Goal: Information Seeking & Learning: Check status

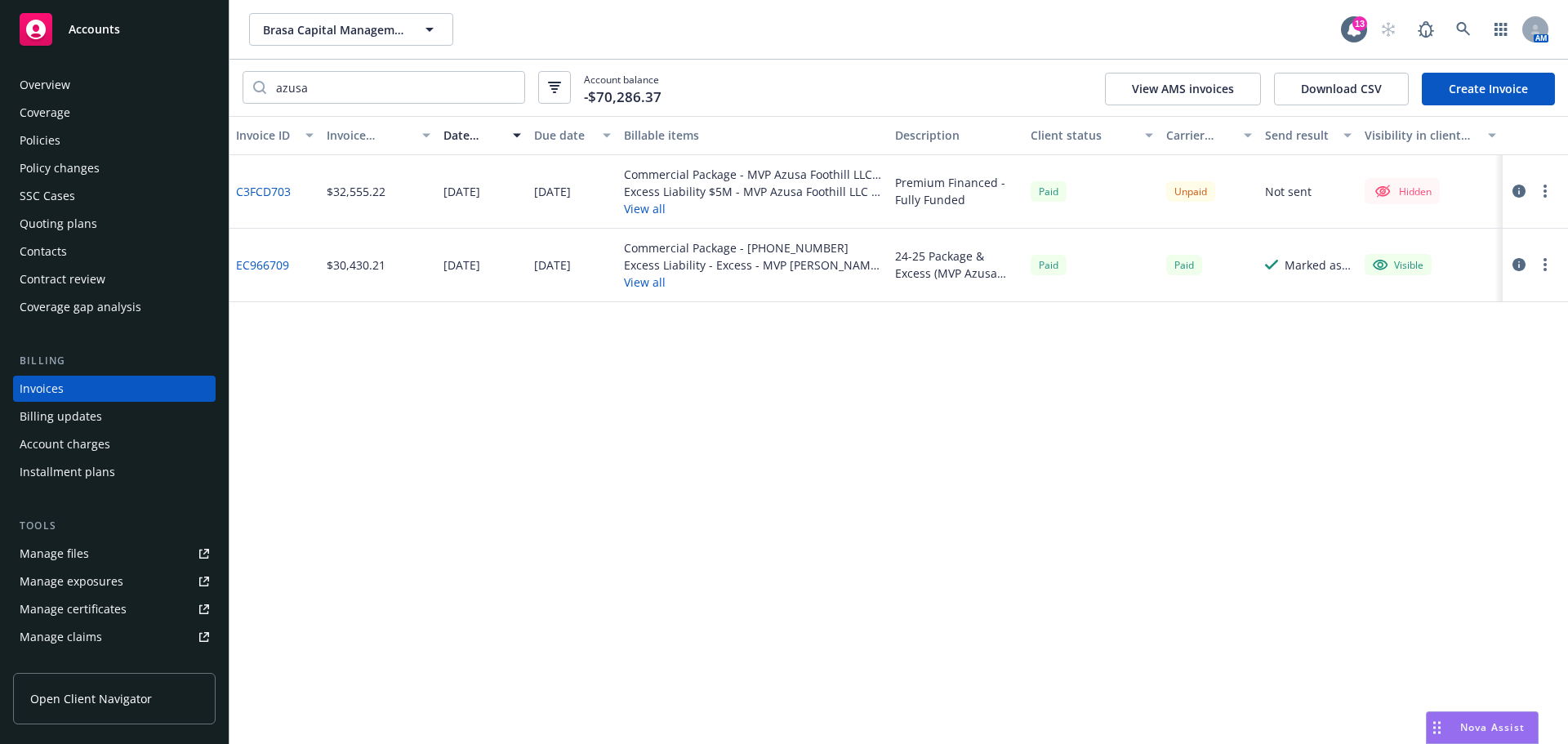
click at [1353, 470] on div "Invoice ID Invoice amount Date issued Due date Billable items Description Clien…" at bounding box center [898, 429] width 1338 height 628
click at [337, 45] on button "Brasa Capital Management, LLC" at bounding box center [351, 29] width 204 height 33
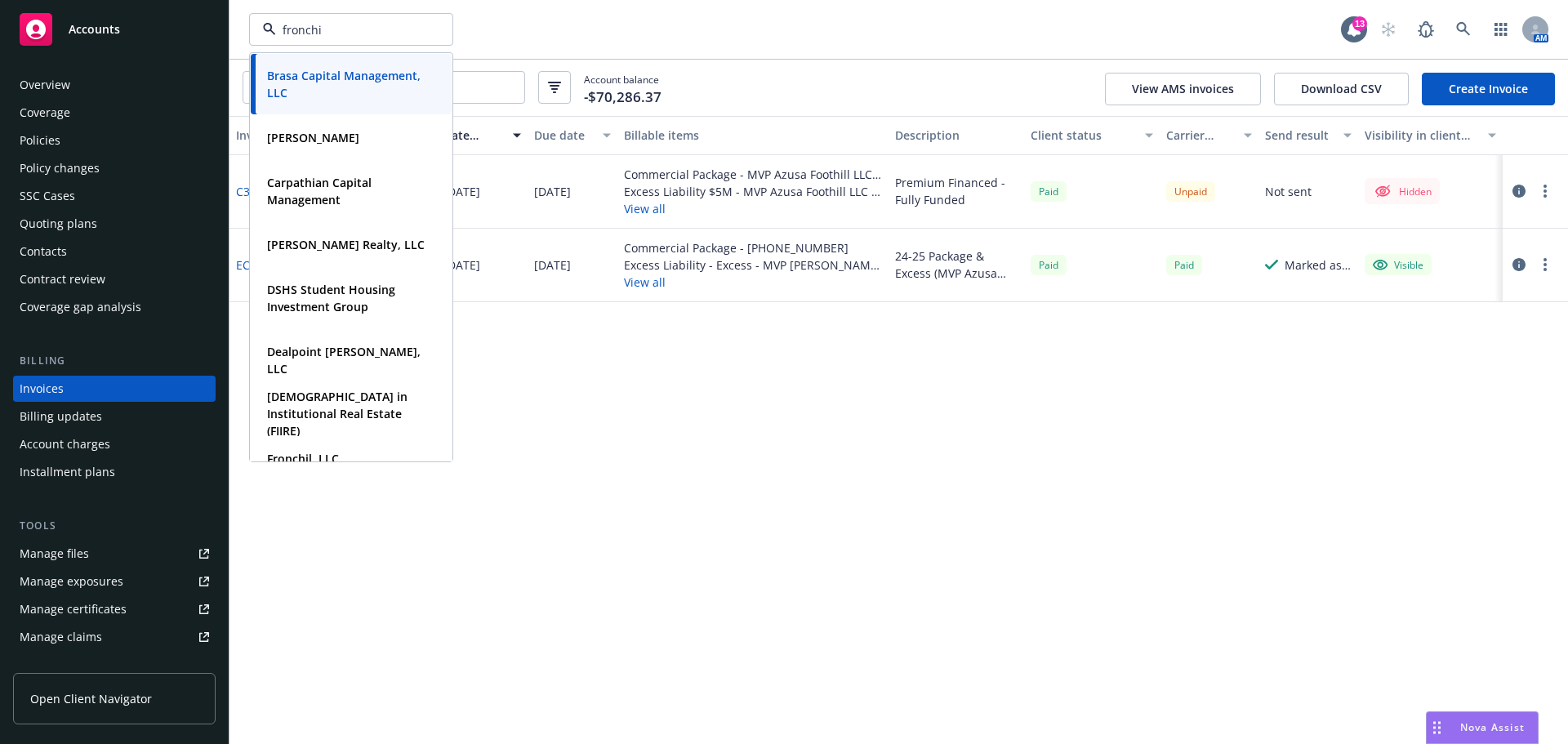
type input "fronchil"
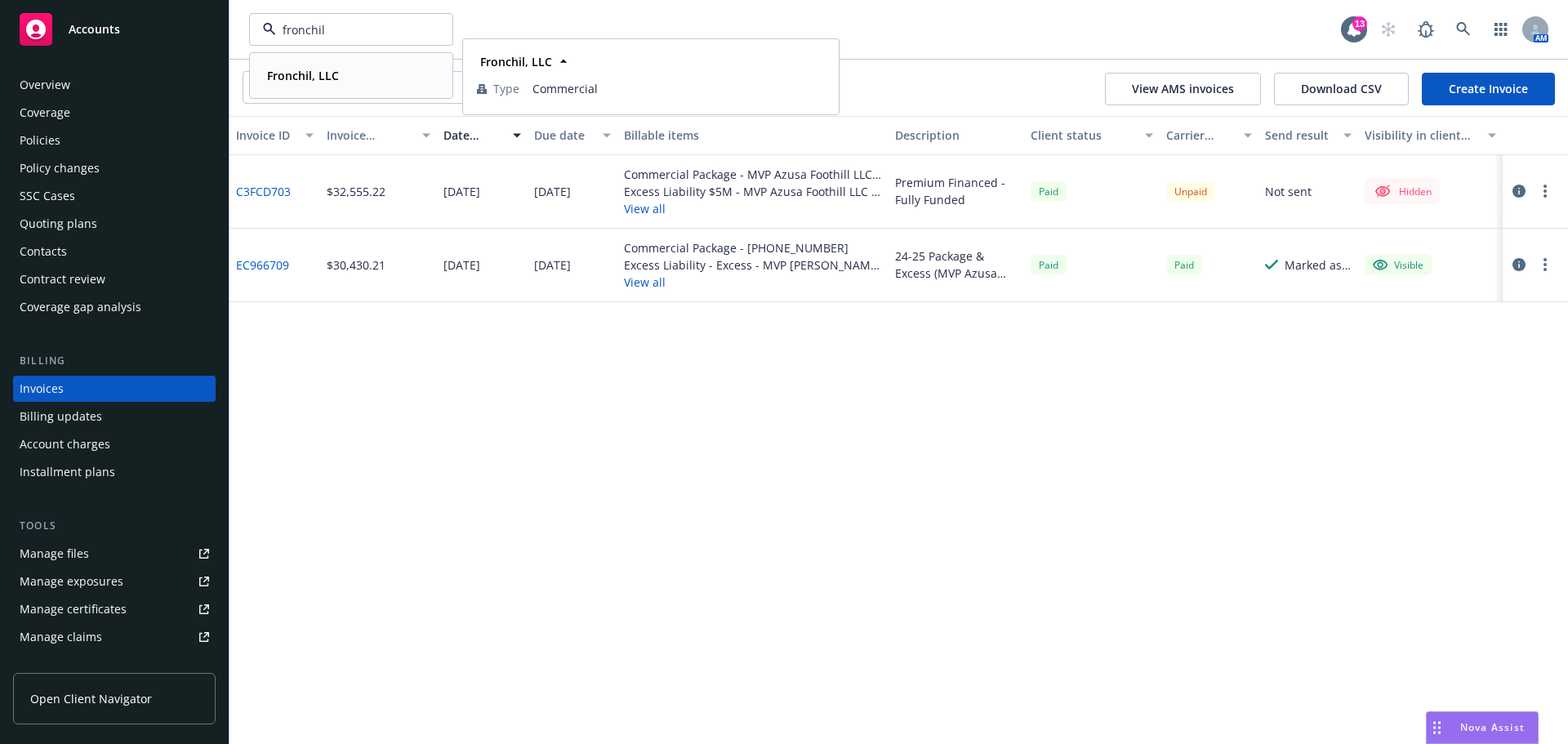
click at [337, 72] on strong "Fronchil, LLC" at bounding box center [303, 75] width 72 height 16
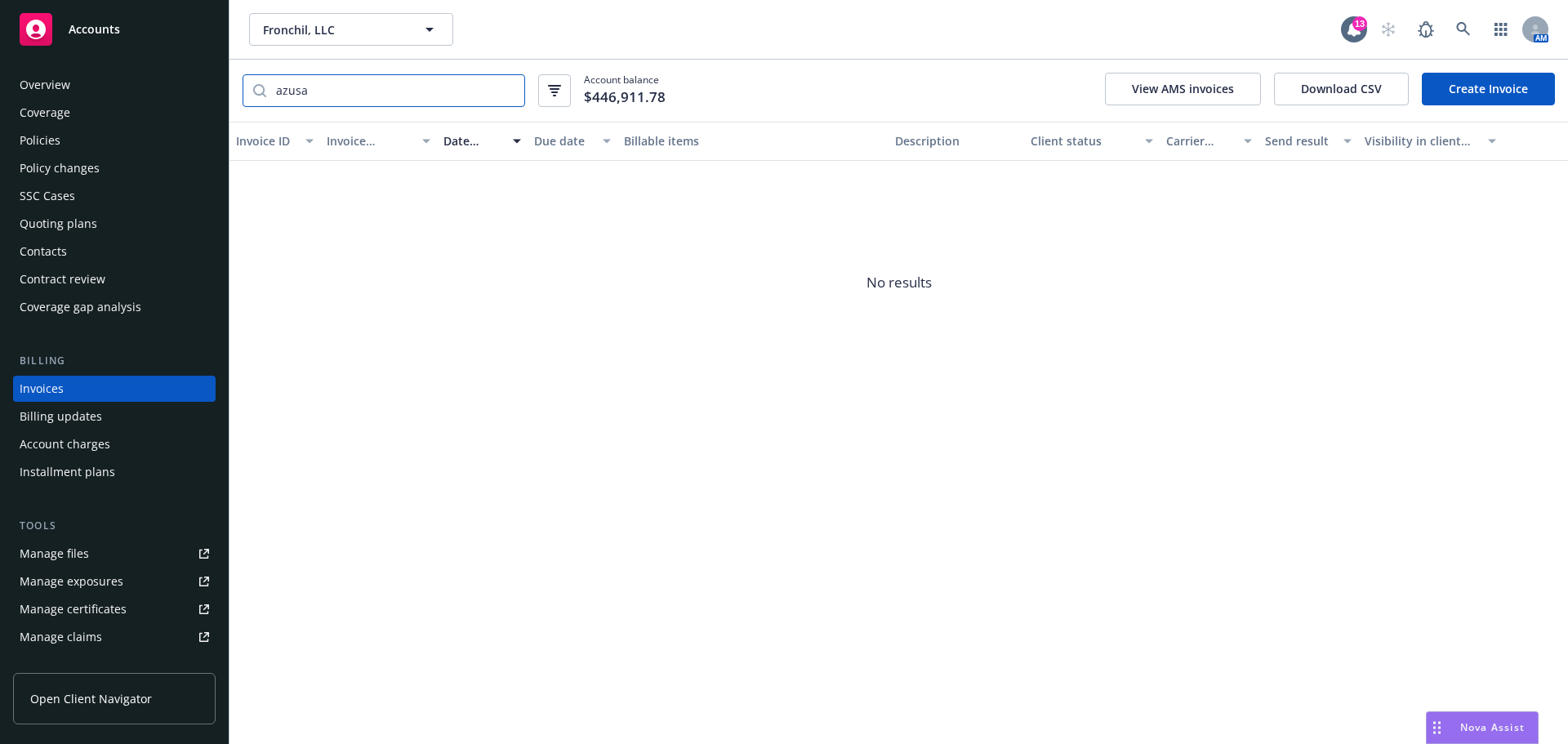
drag, startPoint x: 332, startPoint y: 90, endPoint x: 192, endPoint y: 93, distance: 140.0
click at [192, 93] on div "Accounts Overview Coverage Policies Policy changes SSC Cases Quoting plans Cont…" at bounding box center [784, 372] width 1568 height 744
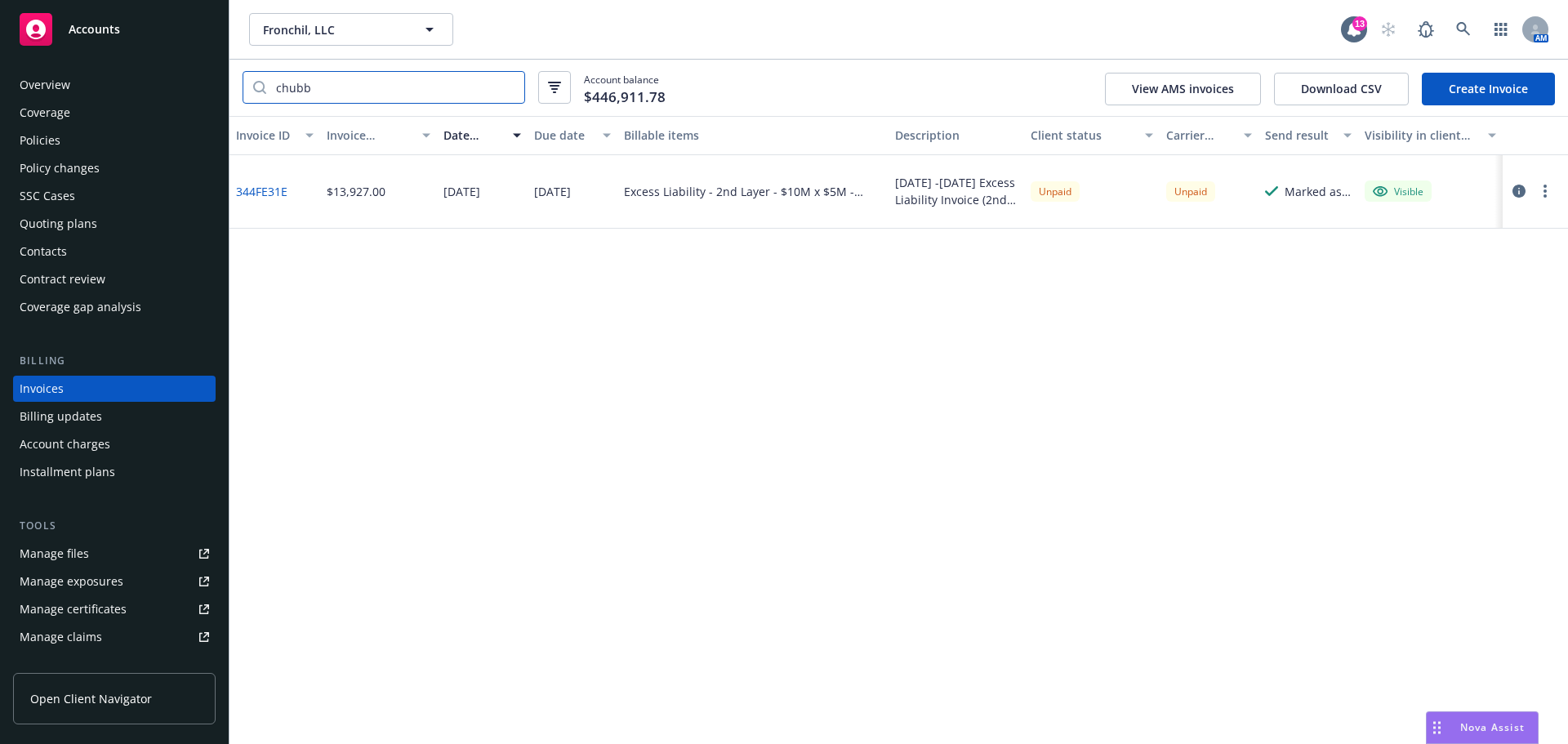
type input "chubb"
click at [262, 199] on link "344FE31E" at bounding box center [261, 191] width 51 height 17
click at [77, 80] on div "Overview" at bounding box center [114, 85] width 189 height 26
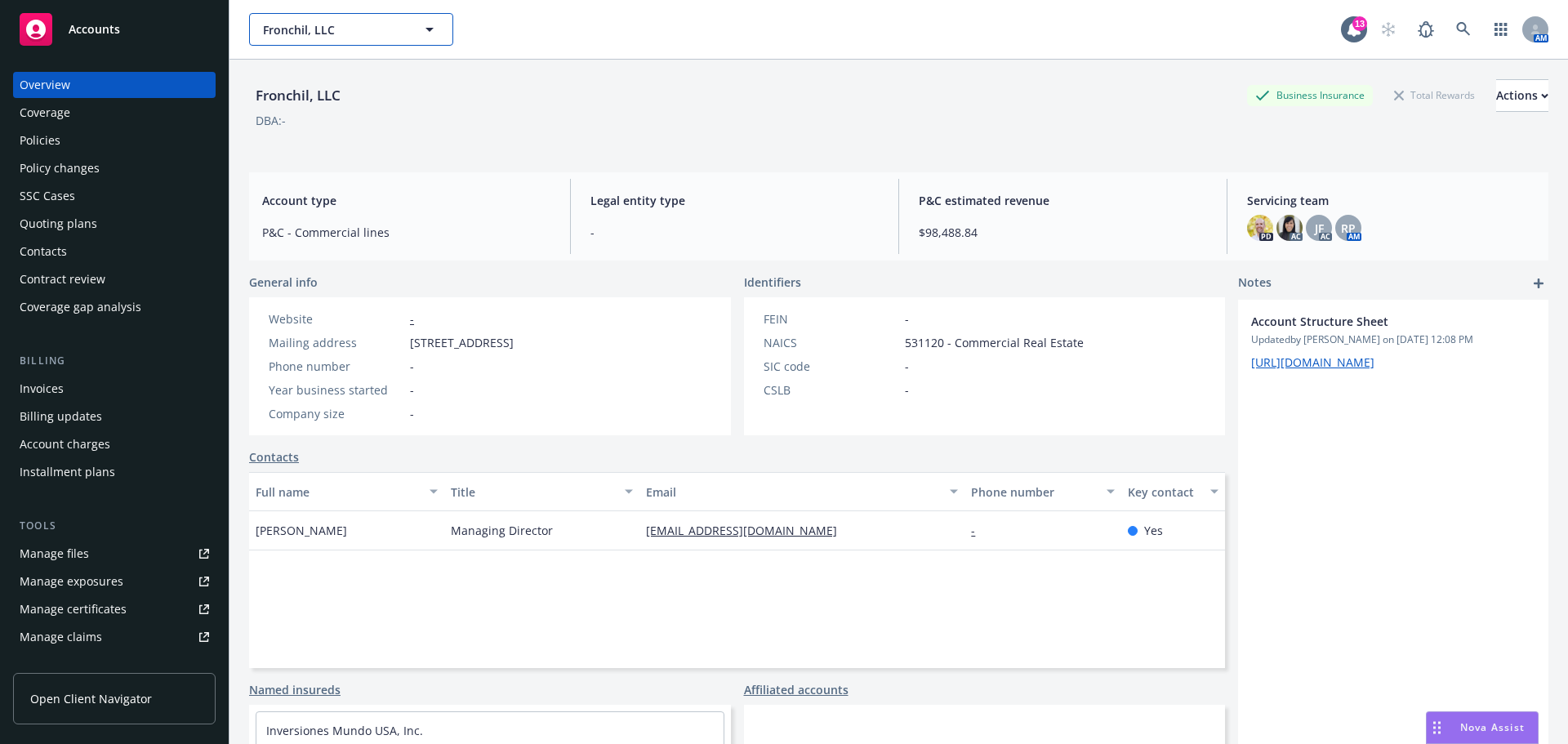
click at [289, 31] on span "Fronchil, LLC" at bounding box center [334, 29] width 142 height 17
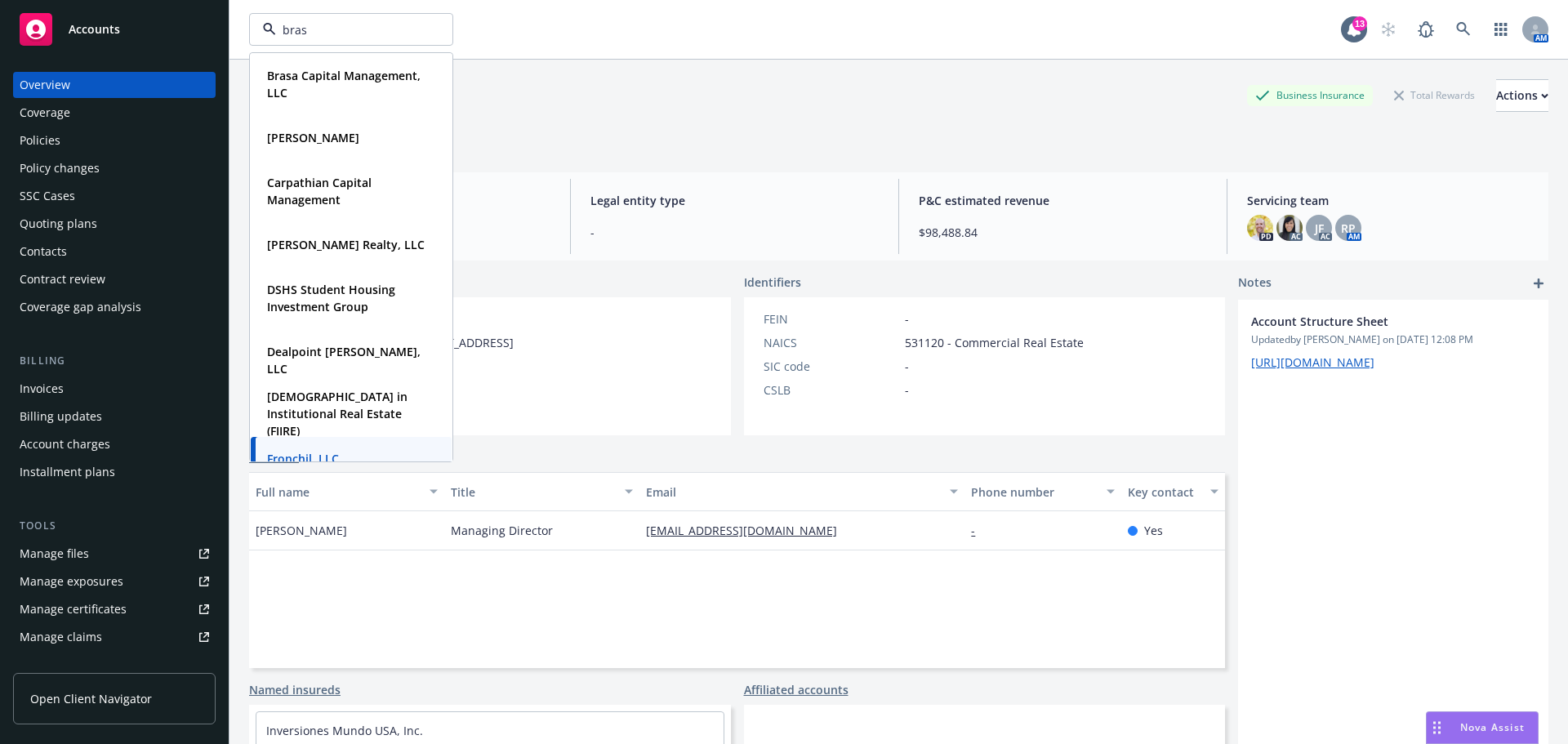
type input "brasa"
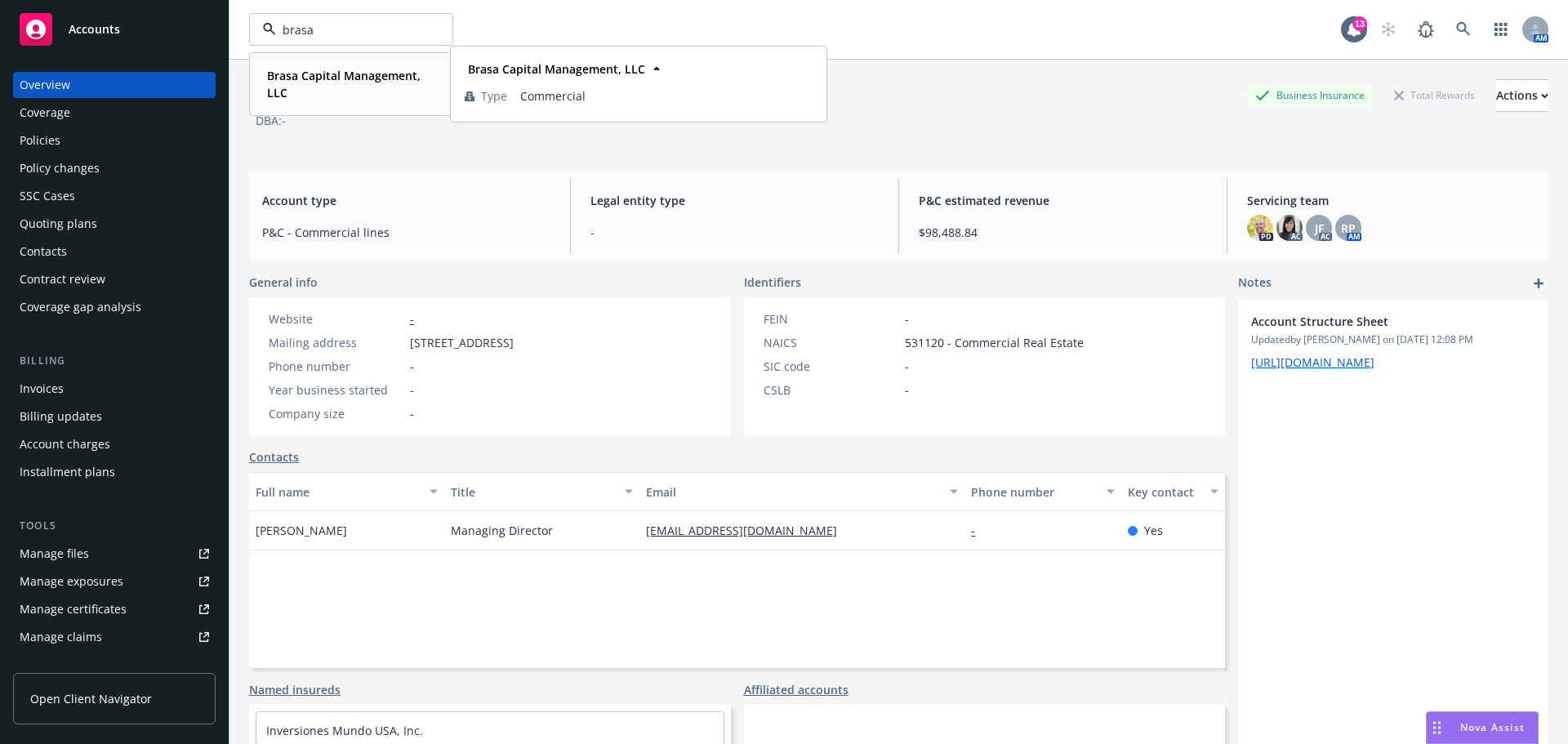
click at [316, 88] on span "Brasa Capital Management, LLC" at bounding box center [349, 84] width 165 height 34
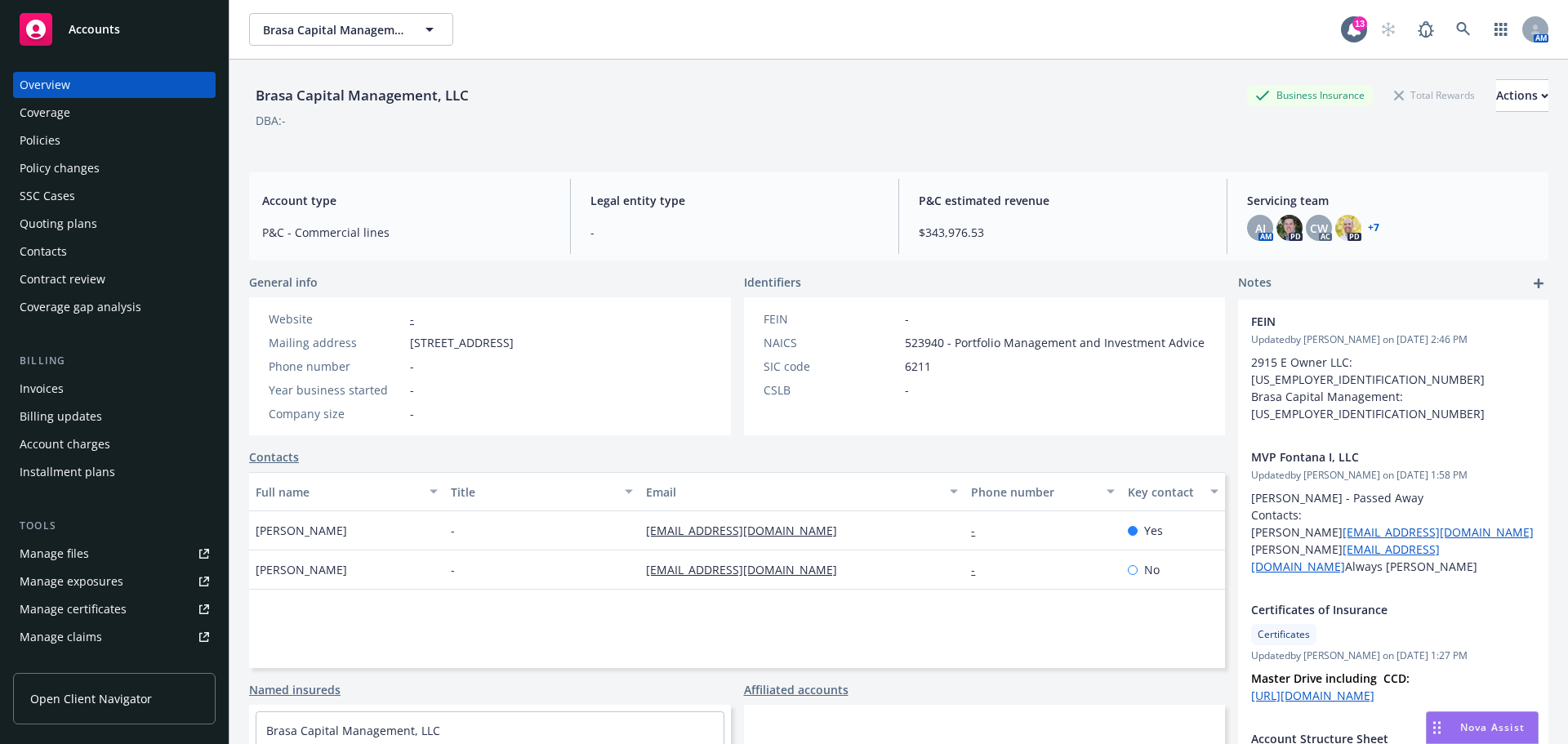
click at [68, 393] on div "Invoices" at bounding box center [114, 388] width 189 height 26
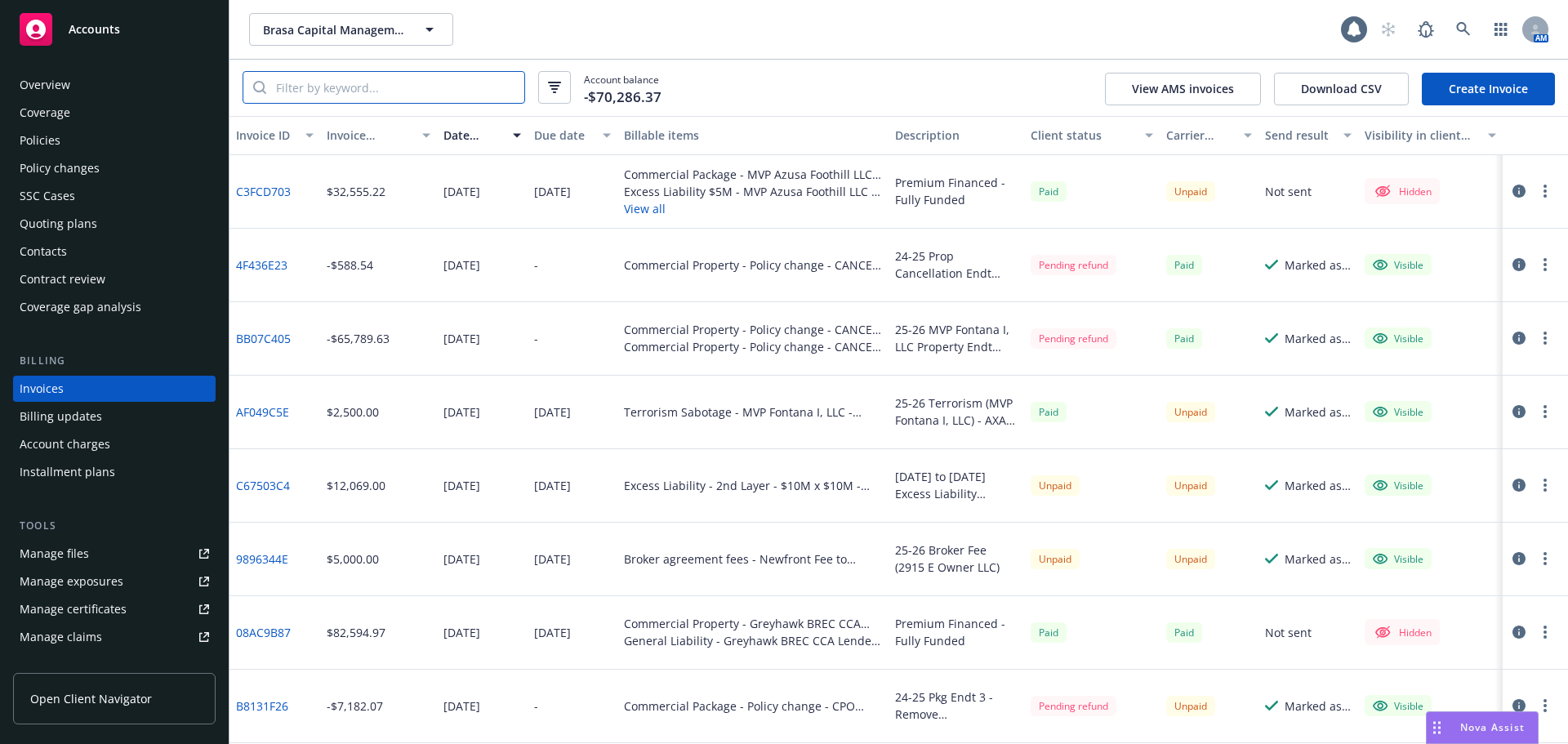
click at [433, 90] on input "search" at bounding box center [396, 87] width 258 height 31
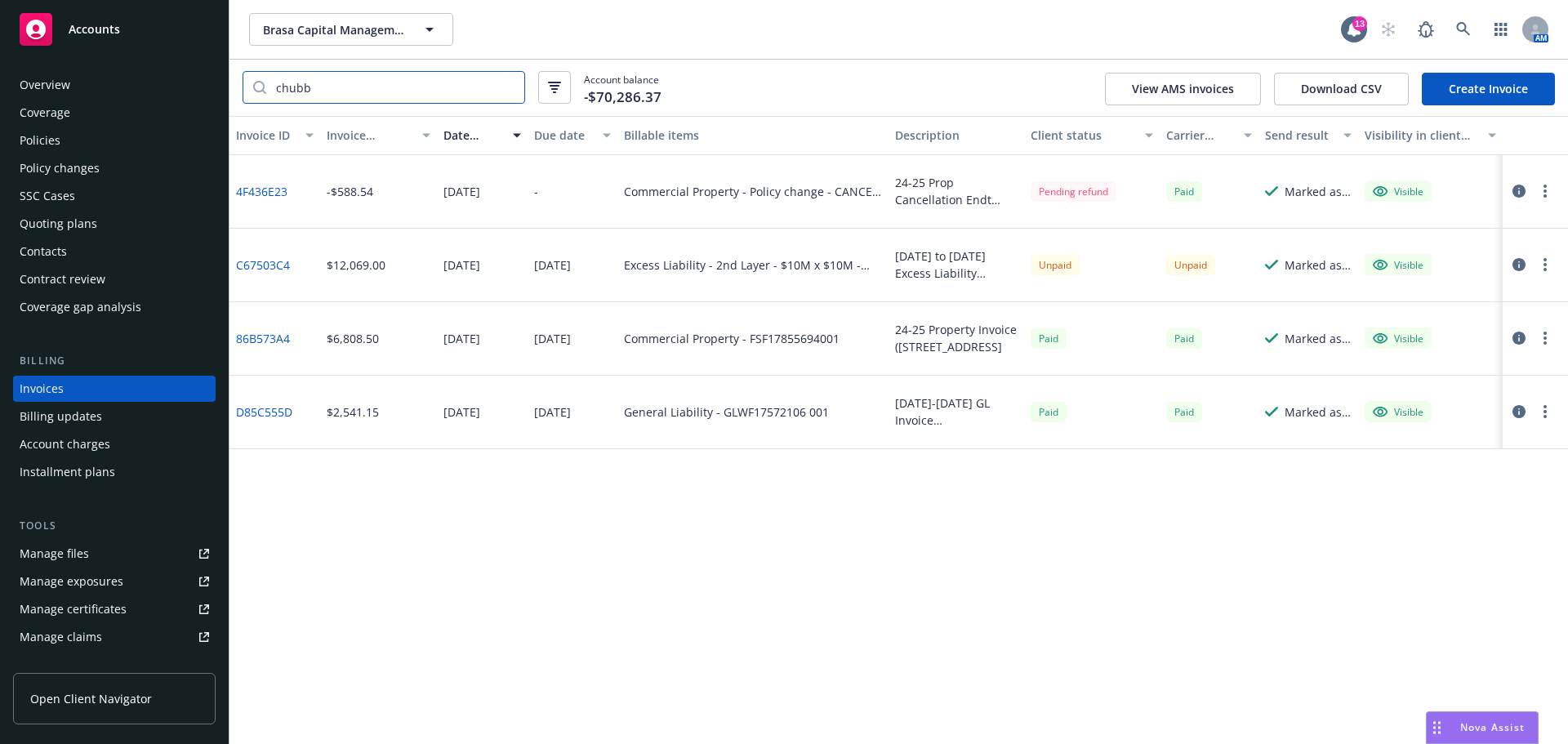
type input "chubb"
click at [263, 266] on link "C67503C4" at bounding box center [263, 265] width 54 height 17
click at [49, 87] on div "Overview" at bounding box center [44, 85] width 50 height 26
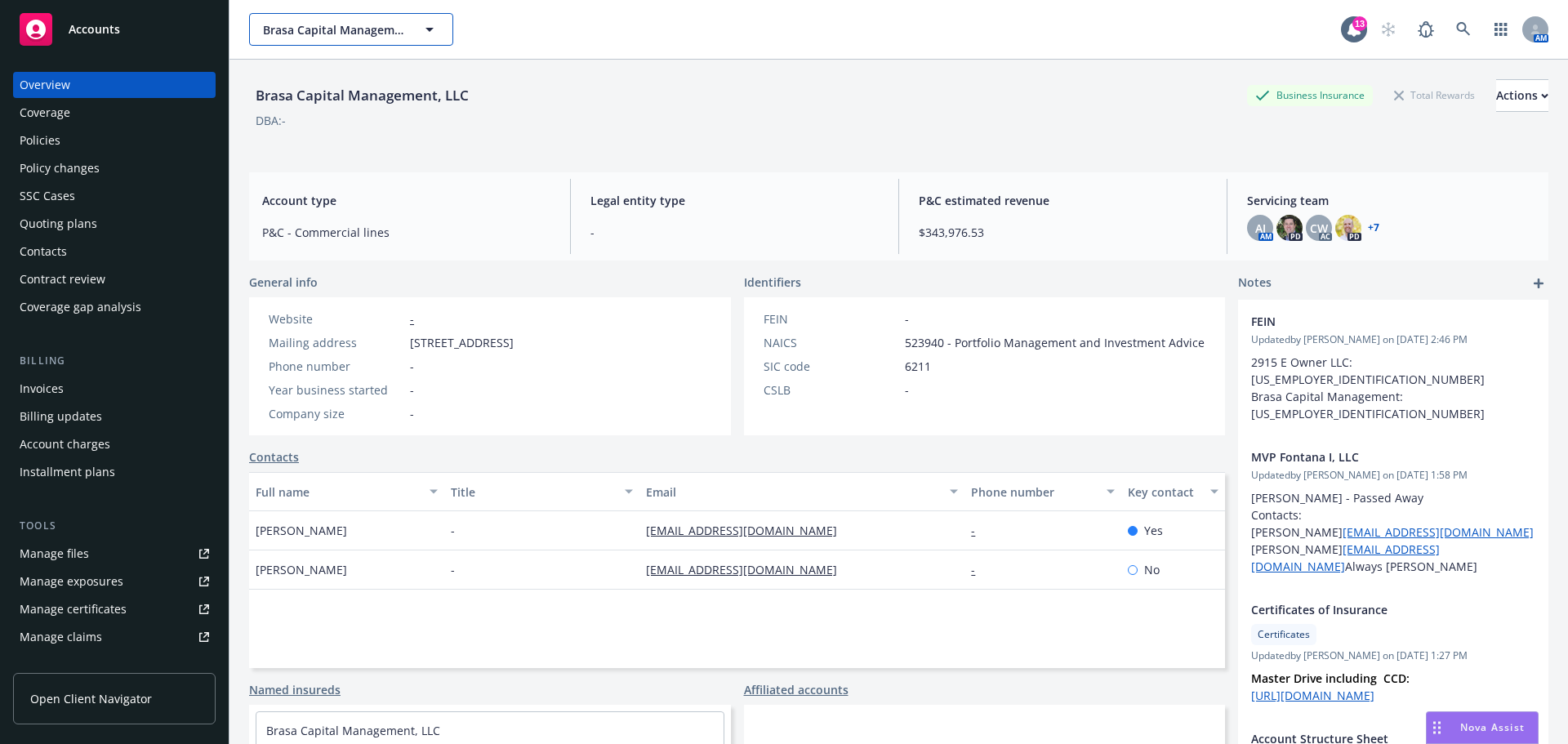
click at [313, 40] on button "Brasa Capital Management, LLC" at bounding box center [351, 29] width 204 height 33
type input "fron"
click at [305, 59] on div "Fronchil, LLC Type Commercial" at bounding box center [351, 75] width 201 height 44
click at [78, 389] on div "Invoices" at bounding box center [114, 388] width 189 height 26
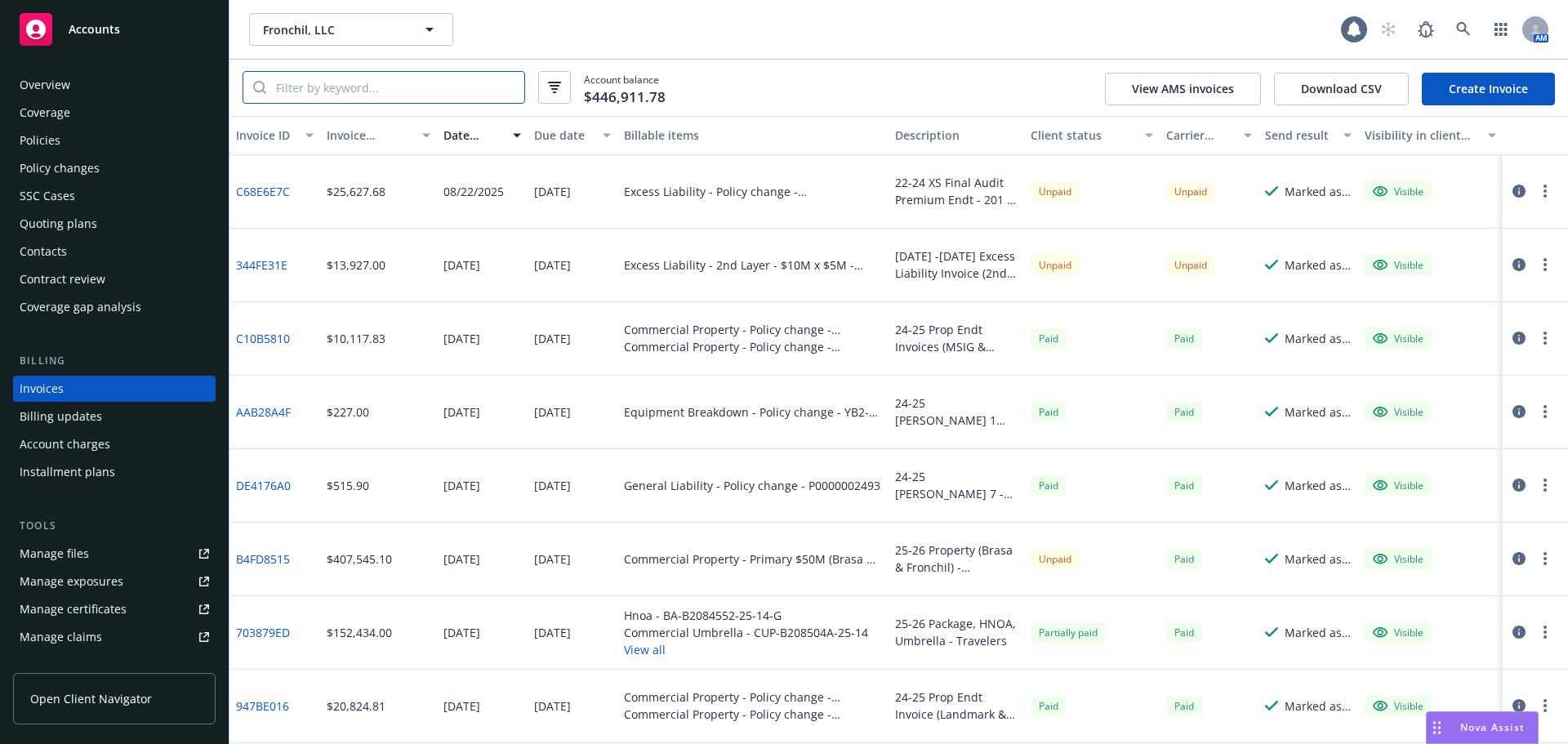
click at [376, 98] on input "search" at bounding box center [396, 87] width 258 height 31
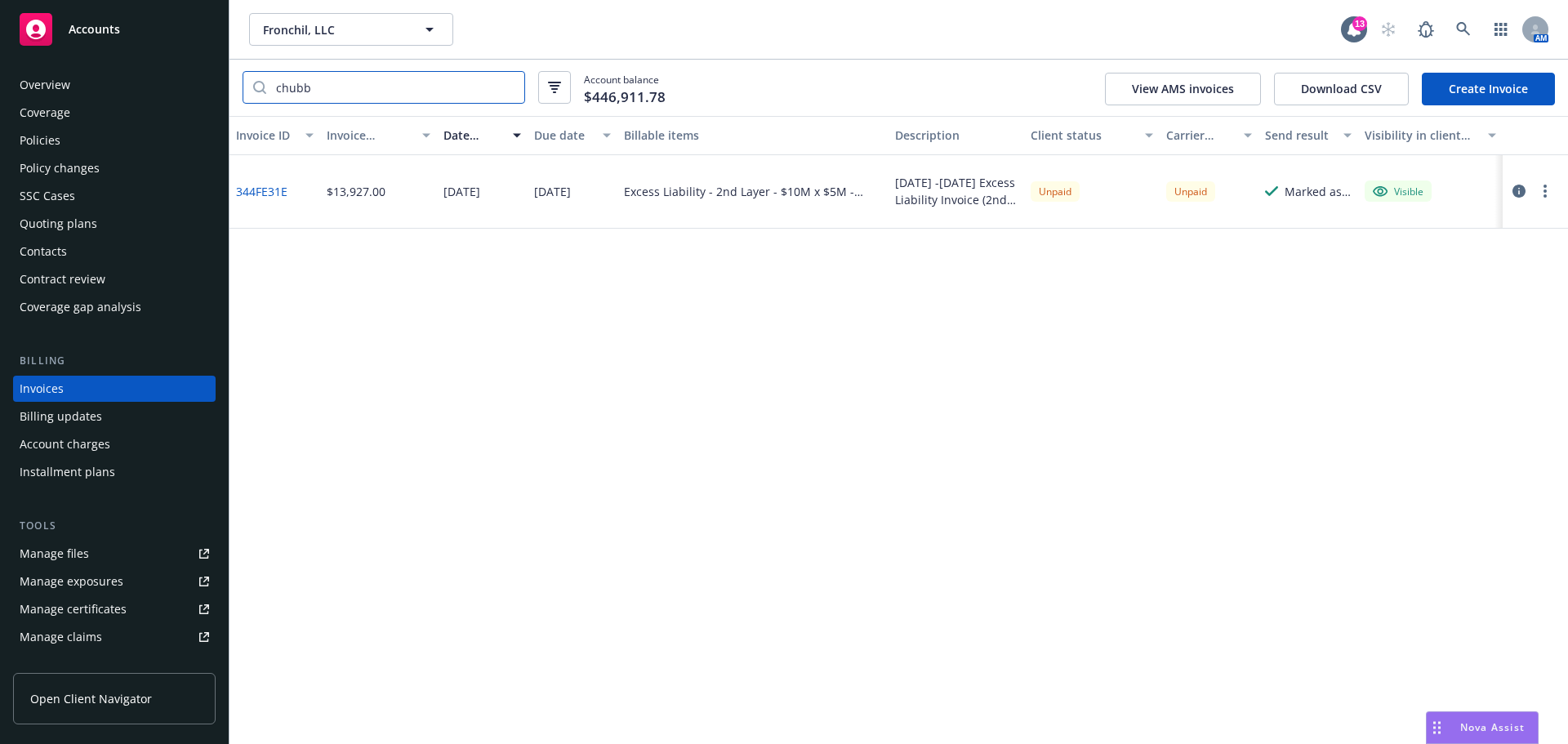
type input "chubb"
drag, startPoint x: 293, startPoint y: 192, endPoint x: 235, endPoint y: 199, distance: 58.4
click at [235, 199] on div "344FE31E" at bounding box center [275, 192] width 91 height 74
copy link "344FE31E"
click at [381, 23] on span "Fronchil, LLC" at bounding box center [334, 29] width 142 height 17
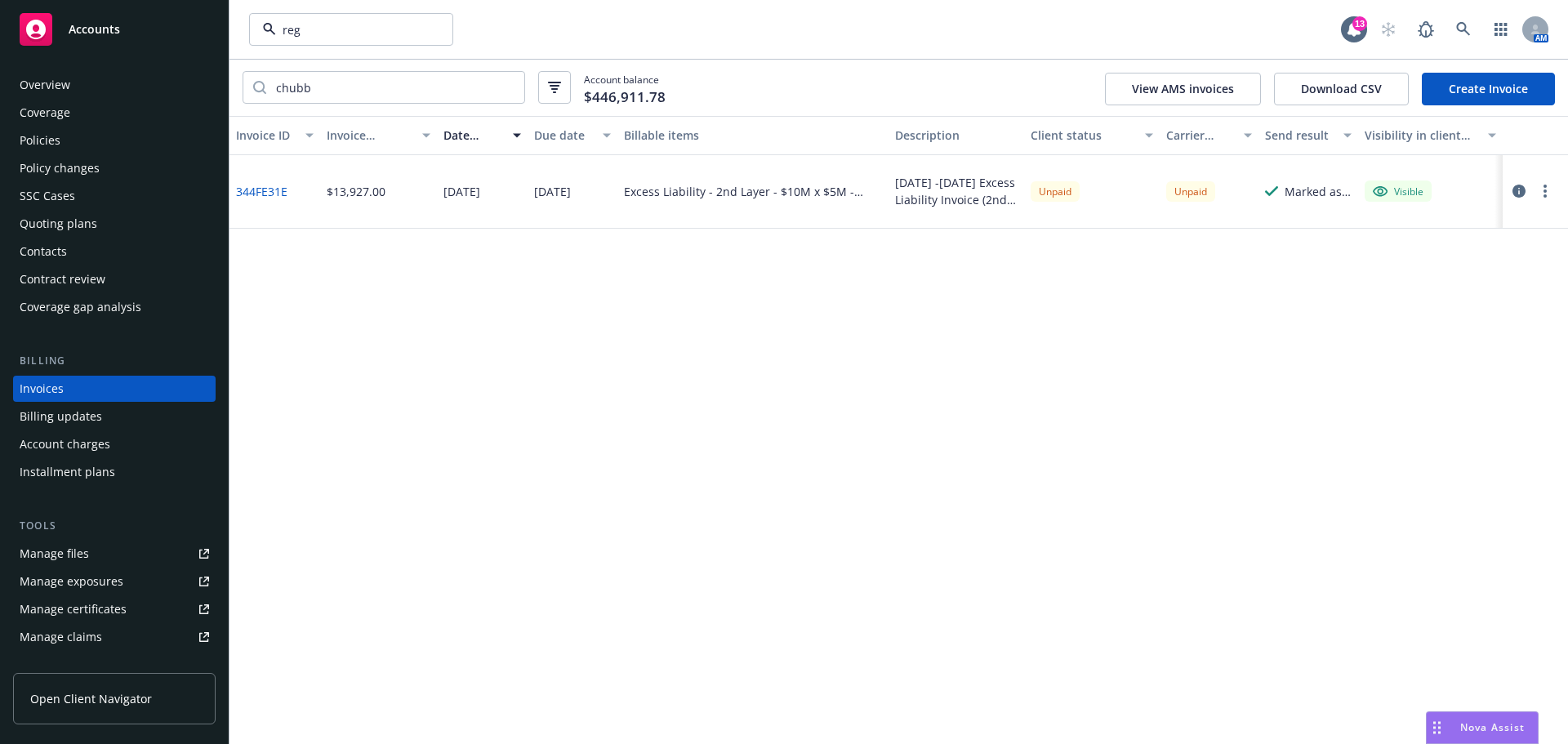
type input "rege"
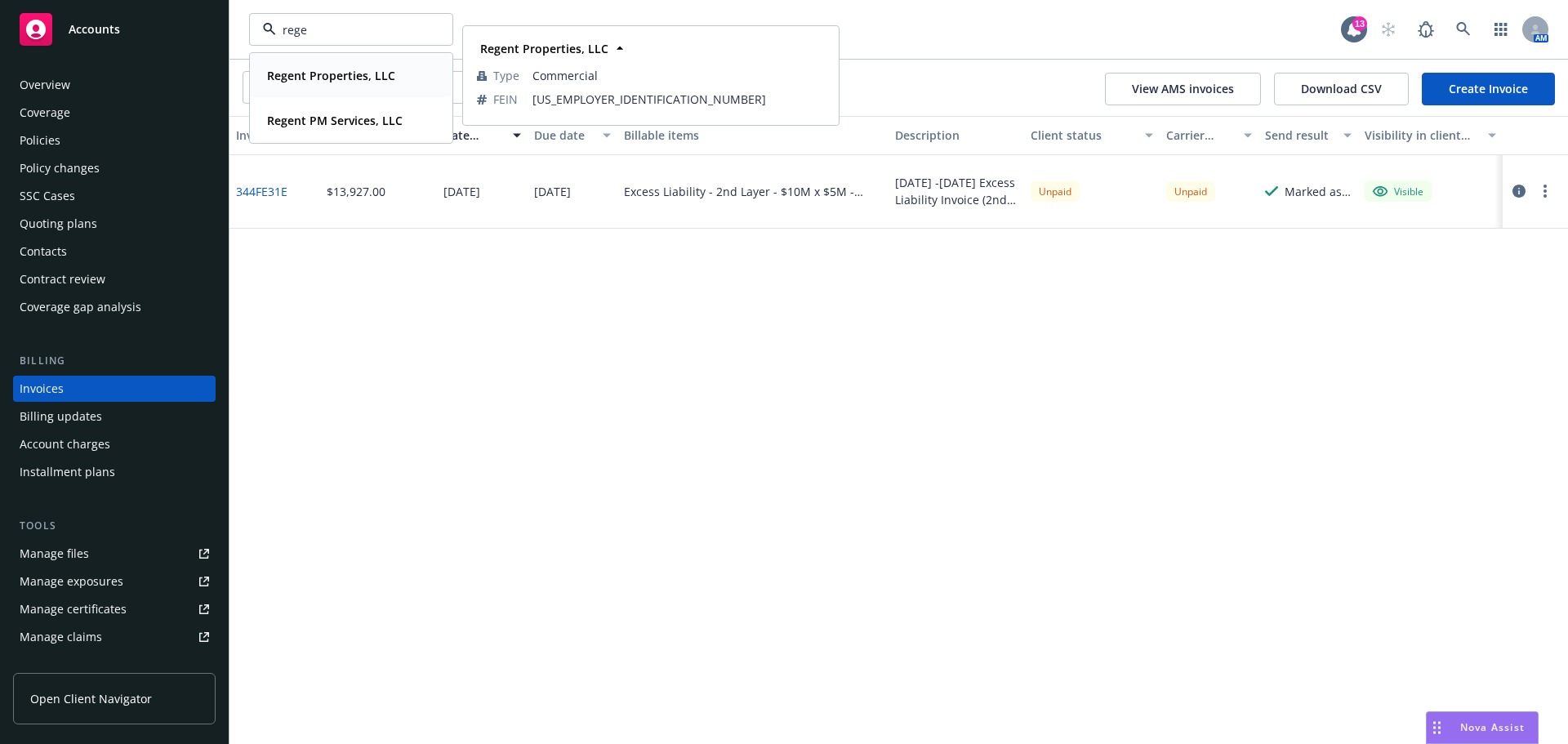
click at [341, 80] on strong "Regent Properties, LLC" at bounding box center [331, 75] width 128 height 16
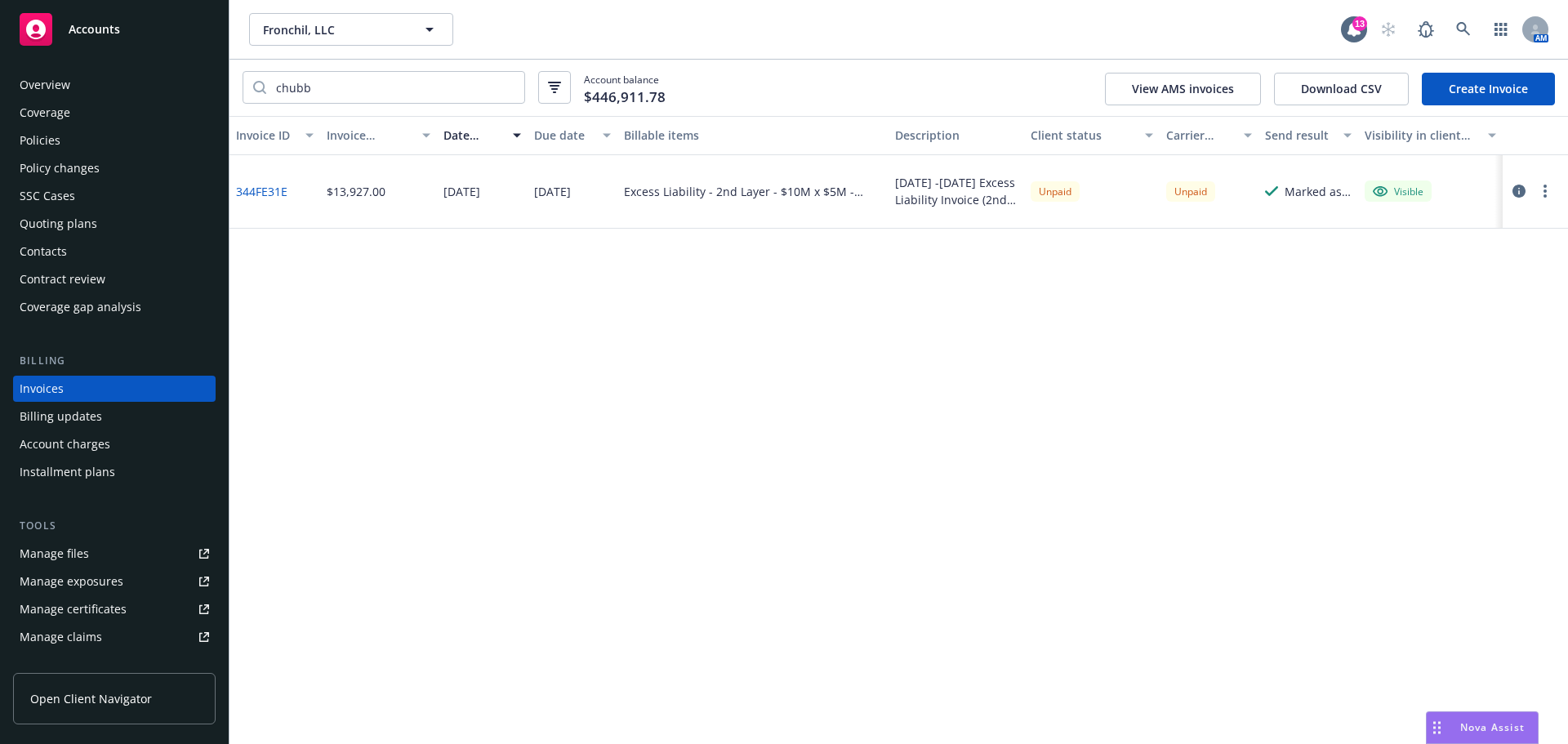
click at [53, 149] on div "Policies" at bounding box center [39, 140] width 41 height 26
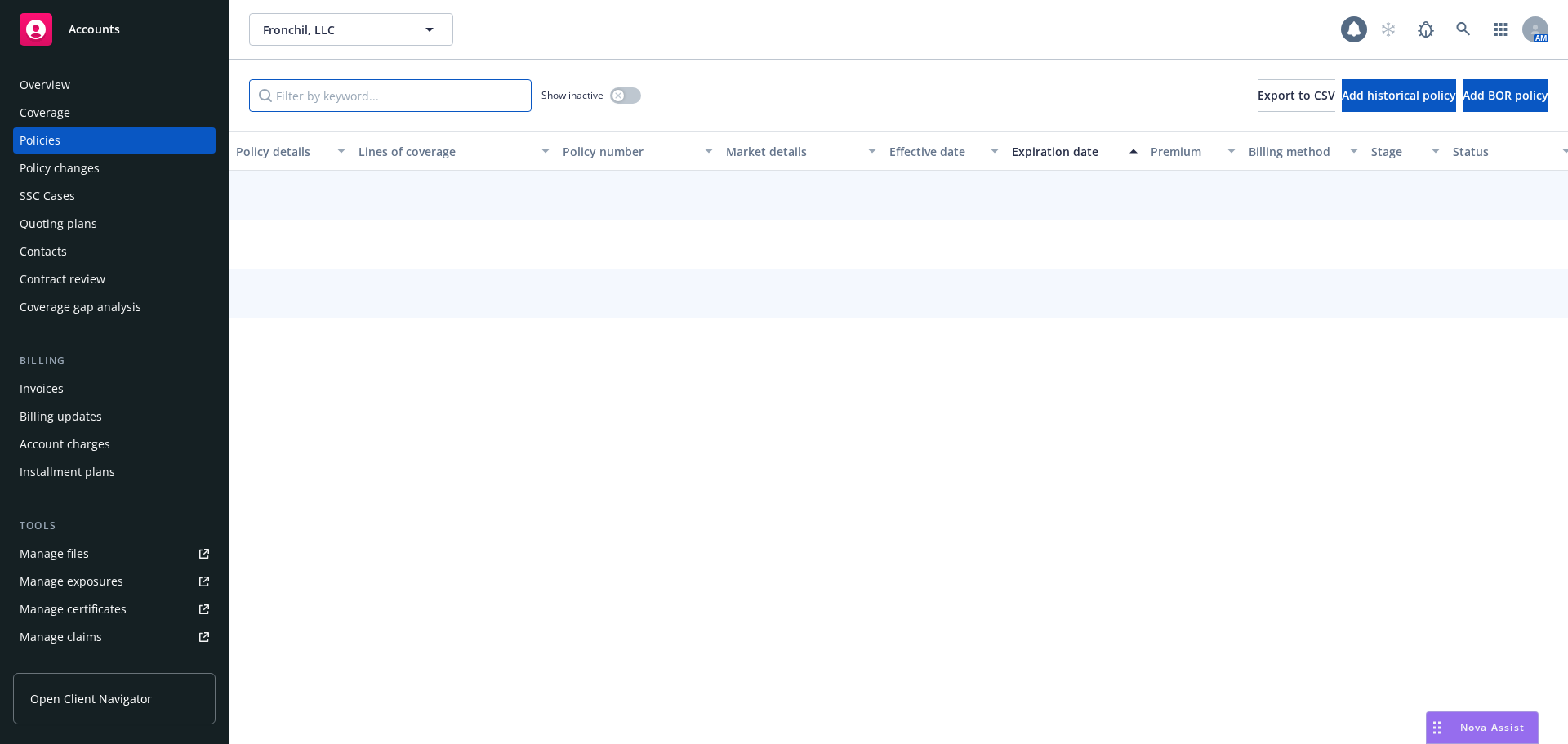
click at [365, 90] on input "Filter by keyword..." at bounding box center [390, 96] width 282 height 33
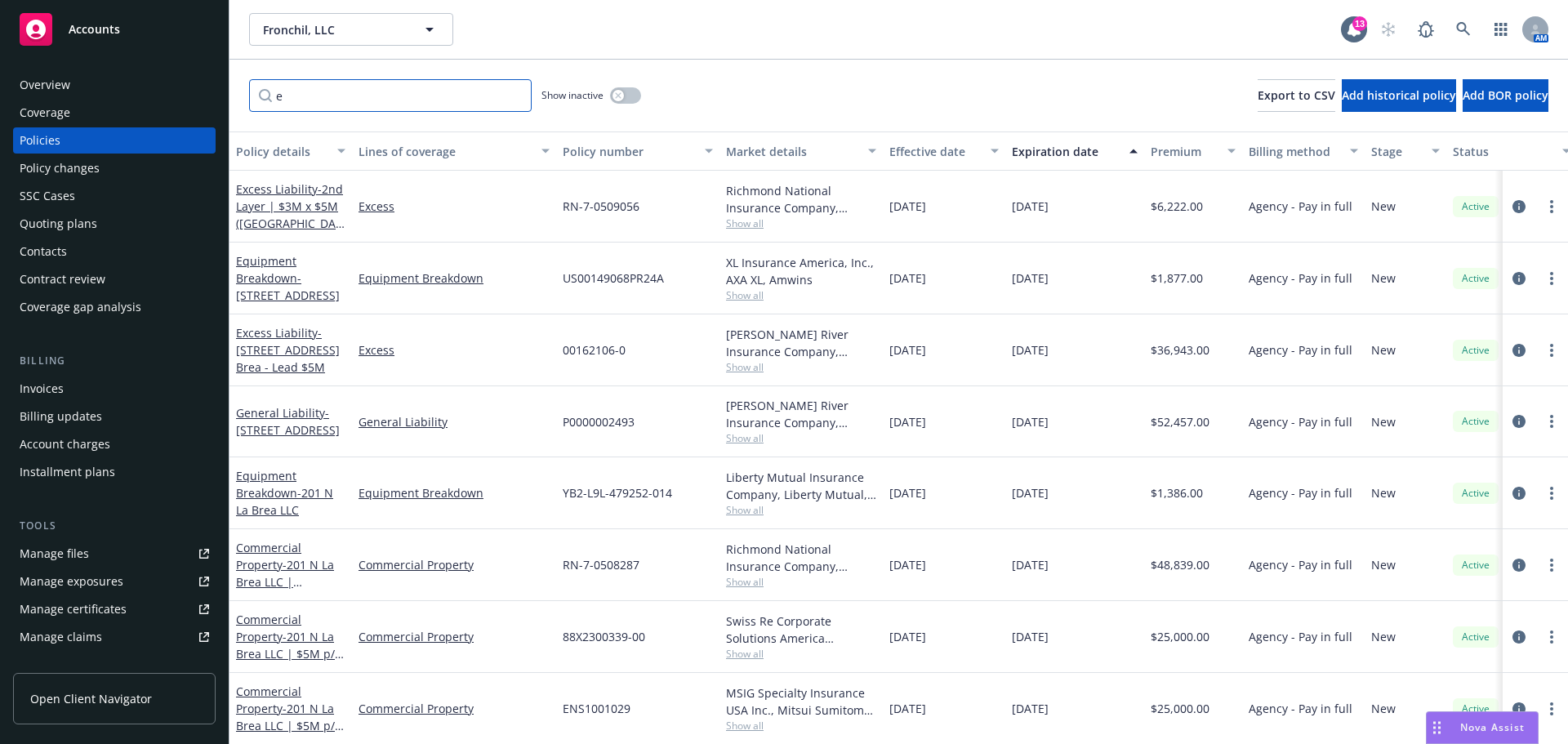
type input "e"
click at [354, 29] on span "Fronchil, LLC" at bounding box center [334, 29] width 142 height 17
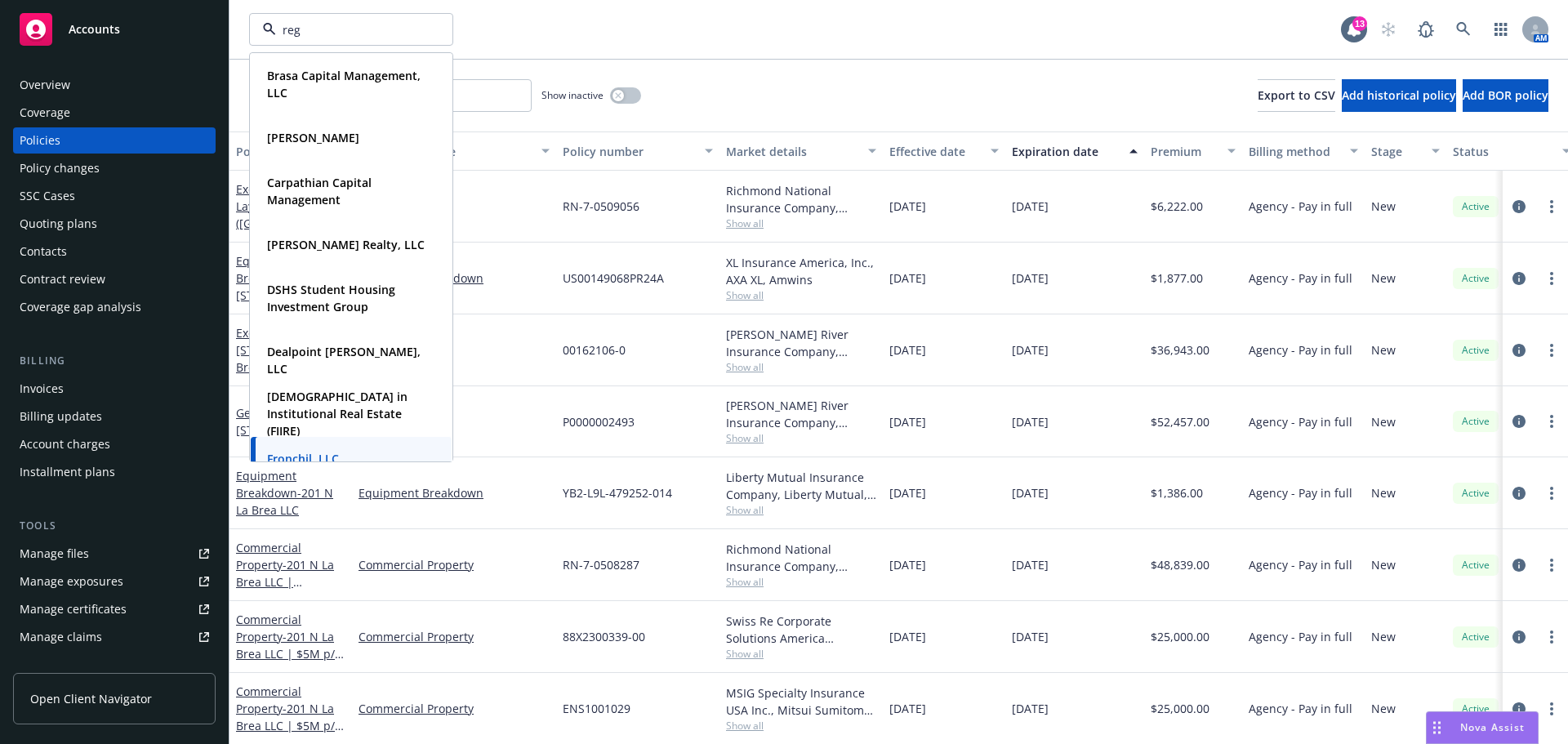
type input "rege"
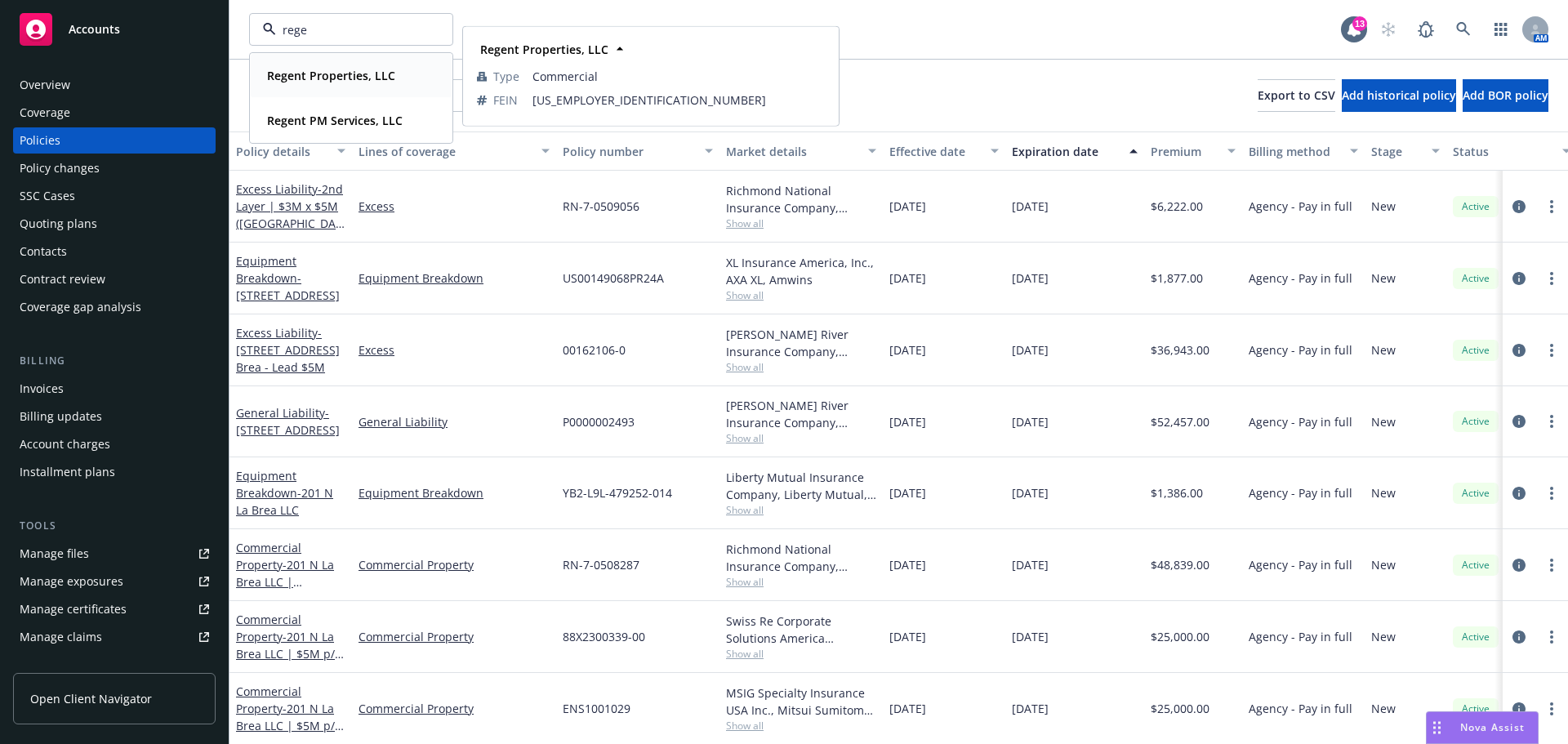
click at [323, 65] on div "Regent Properties, LLC" at bounding box center [329, 75] width 138 height 23
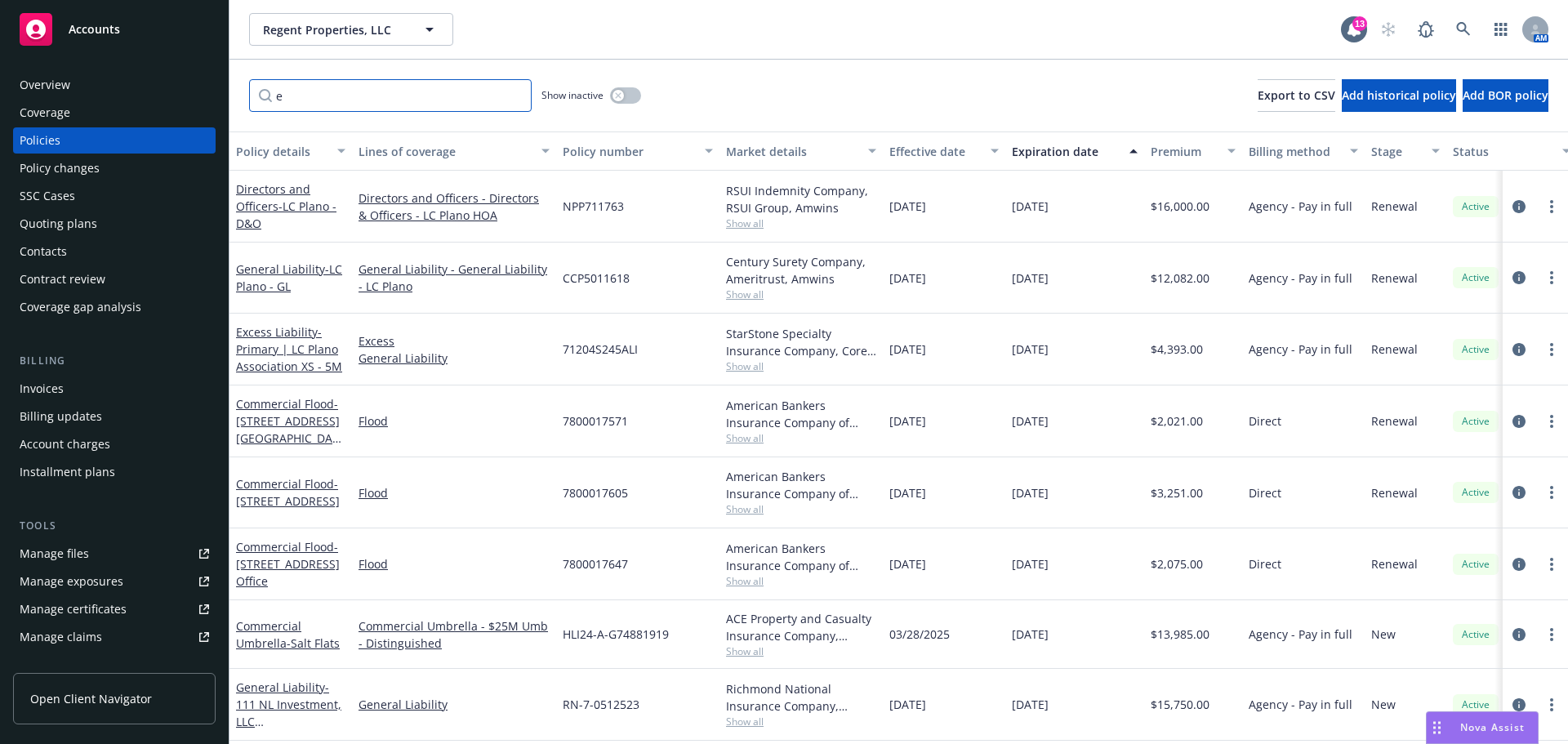
click at [304, 93] on input "e" at bounding box center [390, 96] width 282 height 33
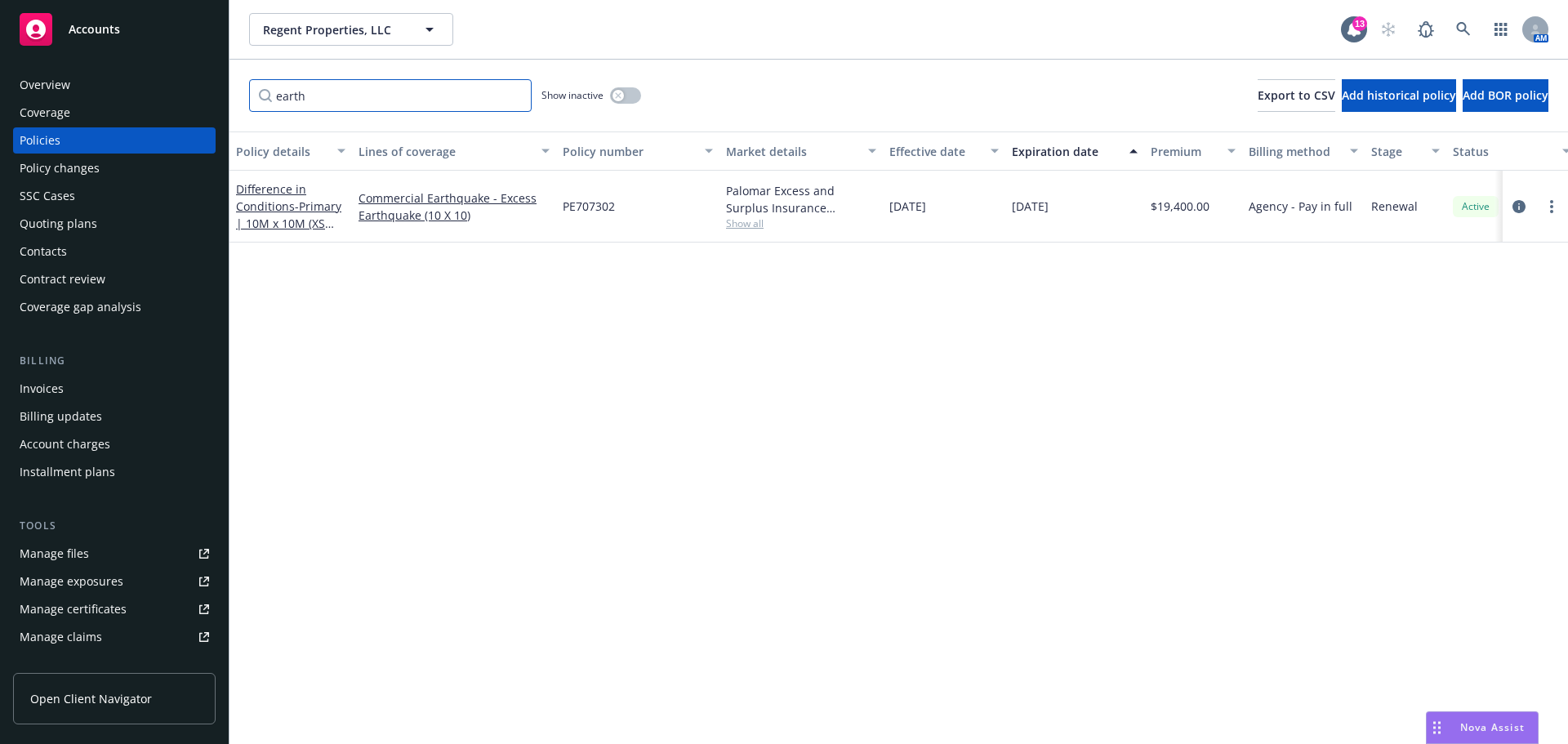
drag, startPoint x: 380, startPoint y: 101, endPoint x: 153, endPoint y: 87, distance: 227.4
click at [153, 87] on div "Accounts Overview Coverage Policies Policy changes SSC Cases Quoting plans Cont…" at bounding box center [784, 372] width 1568 height 744
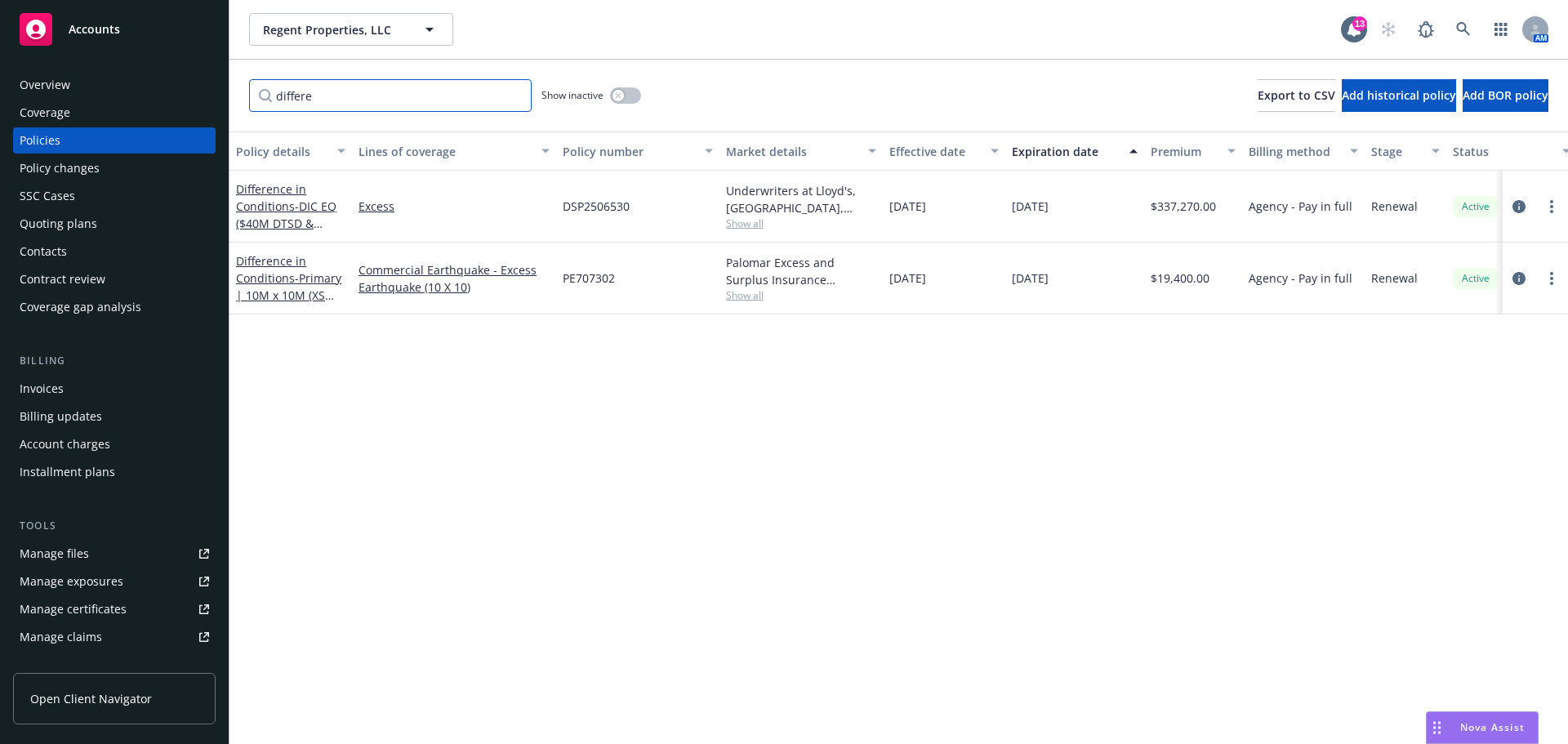
type input "differe"
click at [355, 146] on button "Lines of coverage" at bounding box center [454, 151] width 204 height 39
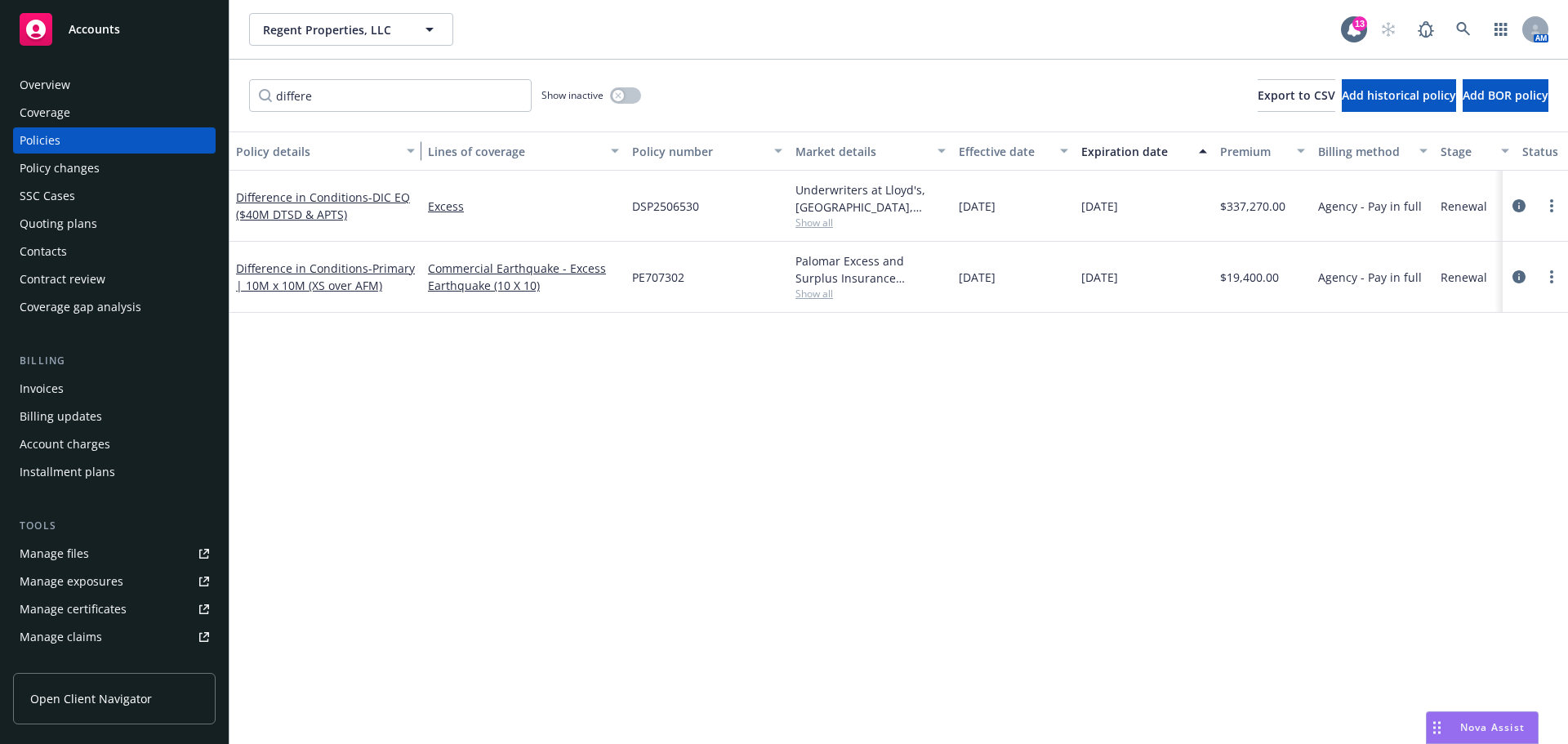
drag, startPoint x: 349, startPoint y: 151, endPoint x: 419, endPoint y: 155, distance: 70.1
click at [417, 155] on div "button" at bounding box center [413, 151] width 8 height 38
drag, startPoint x: 401, startPoint y: 103, endPoint x: 156, endPoint y: 76, distance: 246.5
click at [156, 76] on div "Accounts Overview Coverage Policies Policy changes SSC Cases Quoting plans Cont…" at bounding box center [784, 372] width 1568 height 744
click at [616, 96] on icon "button" at bounding box center [618, 96] width 7 height 7
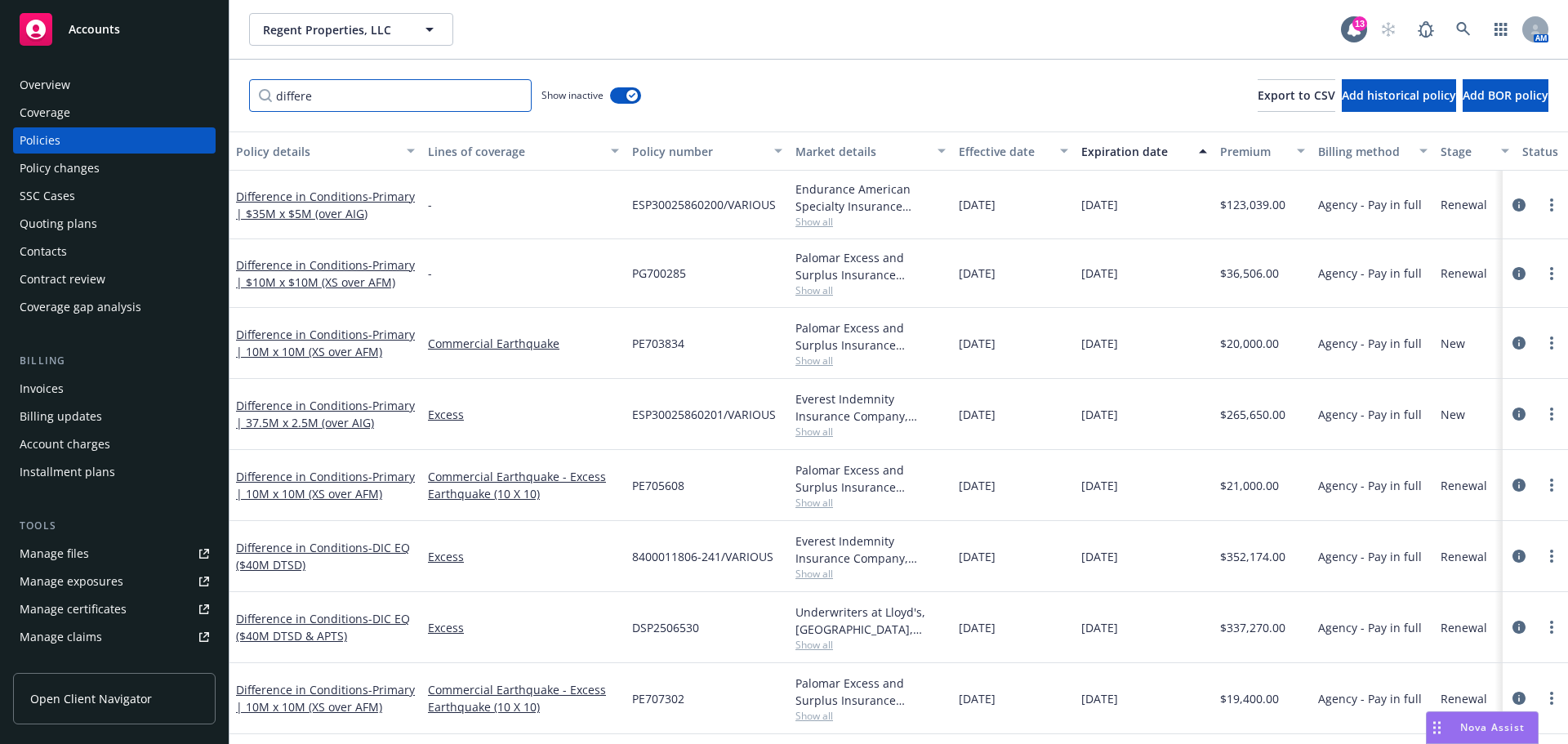
click at [396, 95] on input "differe" at bounding box center [390, 96] width 282 height 33
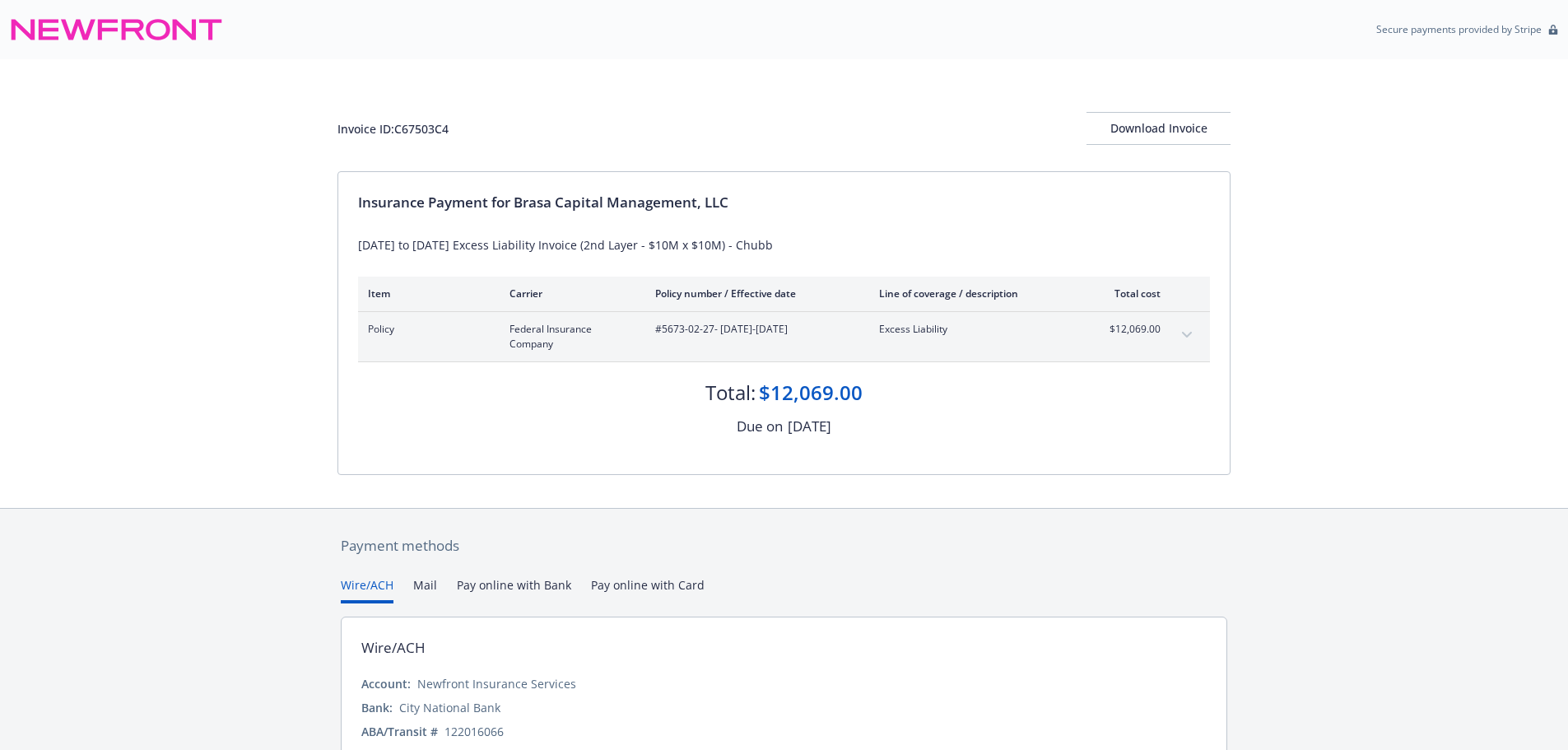
click at [315, 82] on div "Invoice ID: C67503C4 Download Invoice Insurance Payment for Brasa Capital Manag…" at bounding box center [784, 283] width 1568 height 448
drag, startPoint x: 453, startPoint y: 130, endPoint x: 398, endPoint y: 128, distance: 55.0
click at [398, 128] on div "Invoice ID: C67503C4 Download Invoice" at bounding box center [784, 128] width 893 height 33
copy div "C67503C4"
drag, startPoint x: 663, startPoint y: 328, endPoint x: 711, endPoint y: 329, distance: 48.0
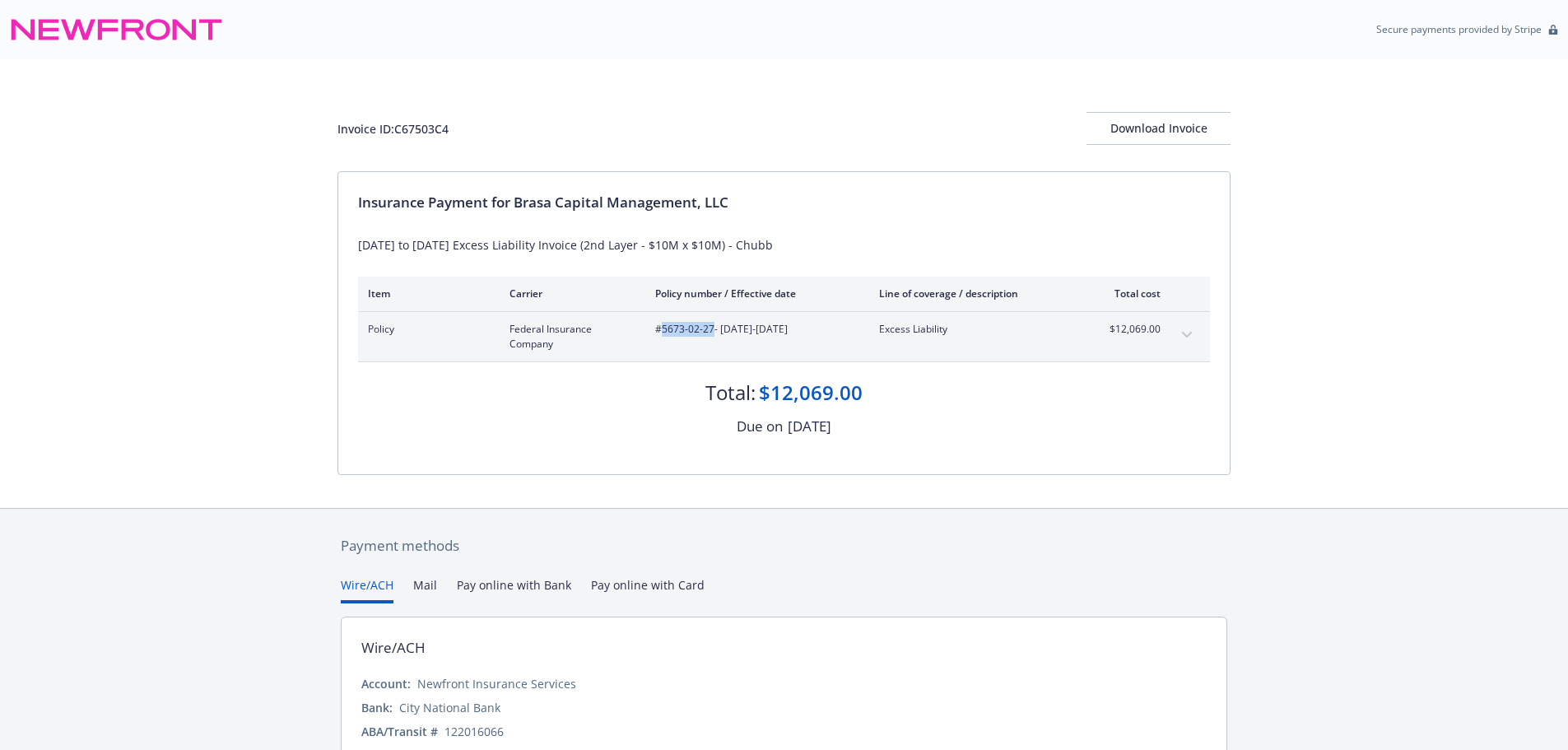
click at [711, 329] on span "#5673-02-27 - 06/27/2025-05/01/2026" at bounding box center [754, 329] width 198 height 15
copy span "5673-02-27"
